Goal: Check status

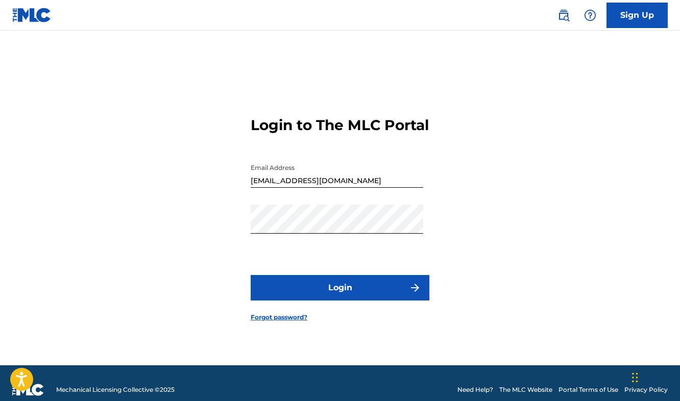
click at [352, 301] on button "Login" at bounding box center [340, 288] width 179 height 26
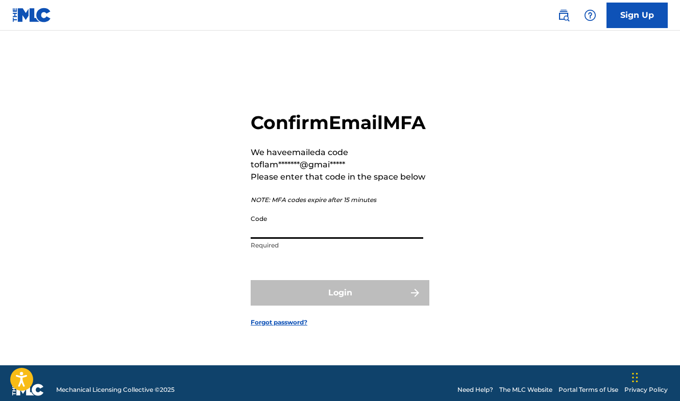
click at [271, 237] on input "Code" at bounding box center [337, 224] width 173 height 29
paste input "265767"
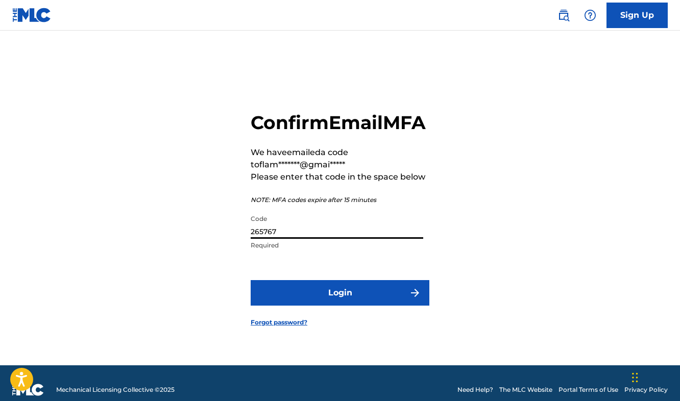
type input "265767"
click at [357, 300] on button "Login" at bounding box center [340, 293] width 179 height 26
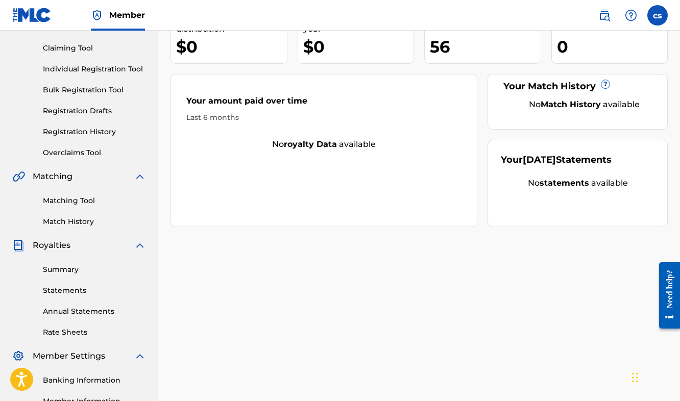
scroll to position [218, 0]
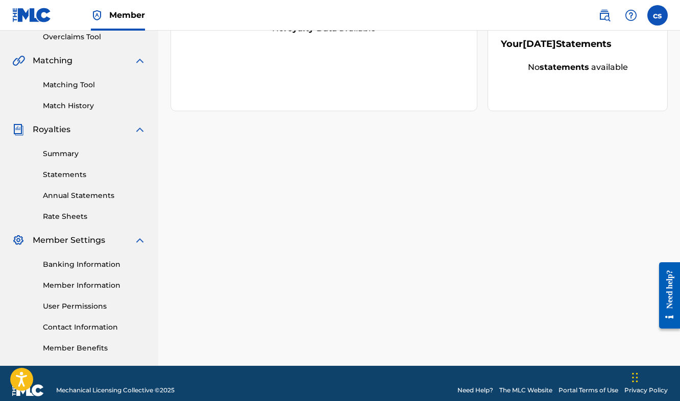
click at [63, 153] on link "Summary" at bounding box center [94, 154] width 103 height 11
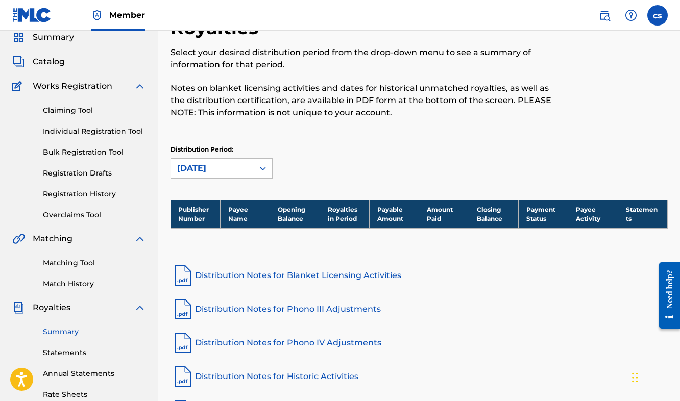
scroll to position [46, 0]
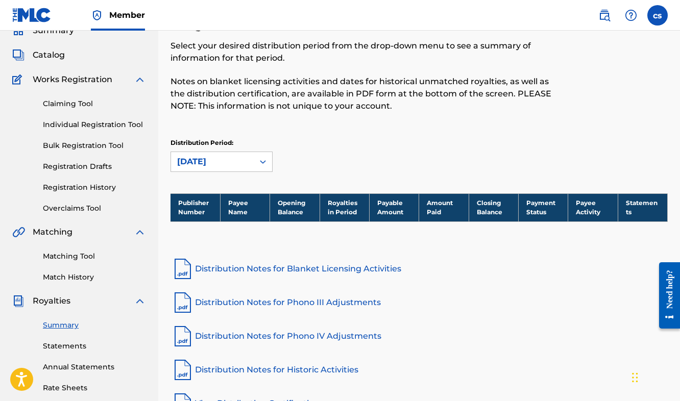
click at [67, 347] on link "Statements" at bounding box center [94, 346] width 103 height 11
